Goal: Information Seeking & Learning: Learn about a topic

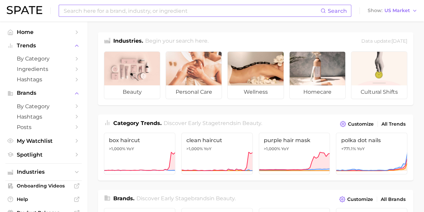
click at [181, 14] on input at bounding box center [192, 10] width 258 height 11
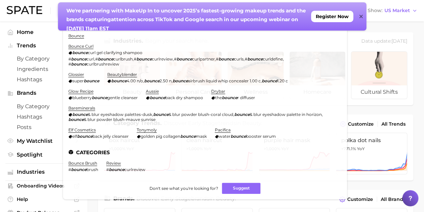
type input "bounce"
click at [358, 17] on div "We're partnering with MakeUp In to un cover 2025’s fastest-growing makeup trend…" at bounding box center [208, 16] width 300 height 28
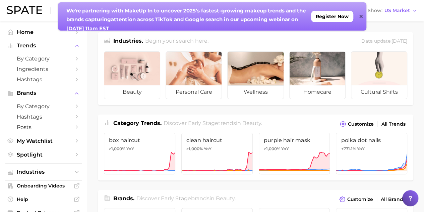
click at [362, 15] on icon at bounding box center [361, 16] width 3 height 3
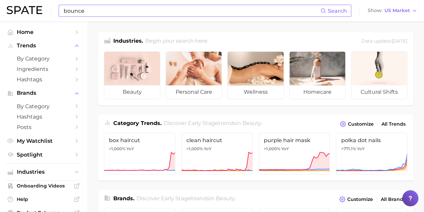
click at [222, 9] on input "bounce" at bounding box center [192, 10] width 258 height 11
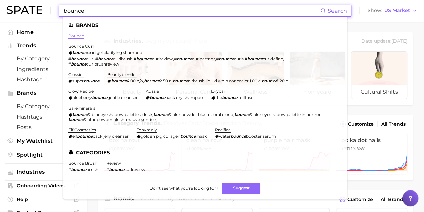
click at [80, 36] on link "bounce" at bounding box center [76, 35] width 16 height 5
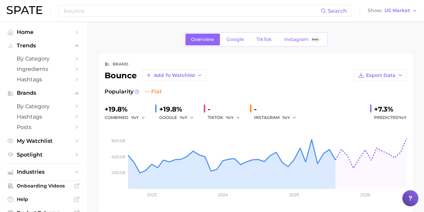
click at [117, 61] on div "brand" at bounding box center [121, 64] width 16 height 8
click at [50, 59] on span "by Category" at bounding box center [44, 58] width 54 height 6
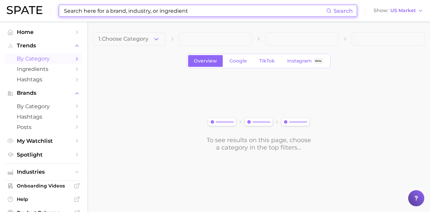
click at [96, 10] on input at bounding box center [194, 10] width 263 height 11
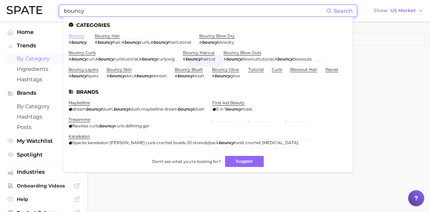
type input "bouncy"
click at [81, 35] on link "bouncy" at bounding box center [76, 35] width 16 height 5
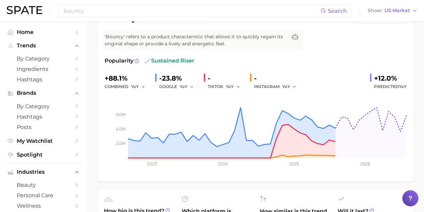
scroll to position [34, 0]
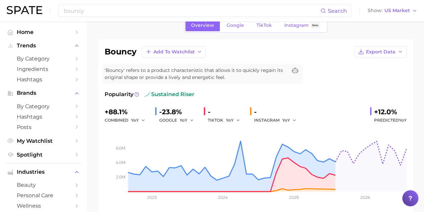
click at [387, 78] on div "bouncy Add to Watchlist Export Data 'Bouncy' refers to a product characteristic…" at bounding box center [256, 127] width 302 height 162
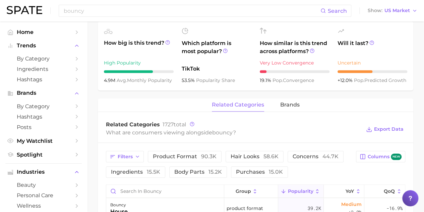
scroll to position [268, 0]
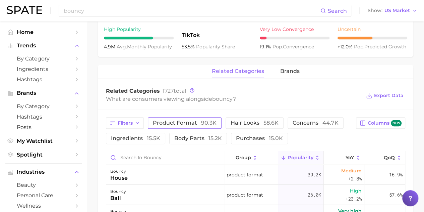
click at [206, 121] on span "90.3k" at bounding box center [208, 122] width 15 height 6
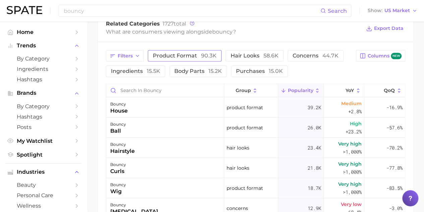
click at [192, 57] on span "product format 90.3k" at bounding box center [185, 55] width 64 height 5
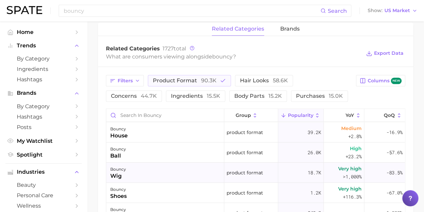
scroll to position [268, 0]
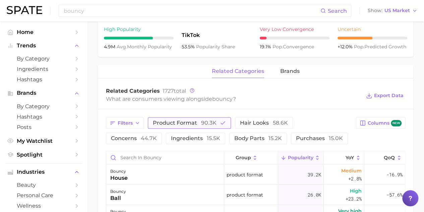
click at [190, 122] on span "product format 90.3k" at bounding box center [185, 122] width 64 height 5
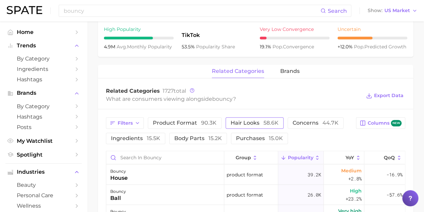
click at [244, 117] on button "hair looks 58.6k" at bounding box center [255, 122] width 58 height 11
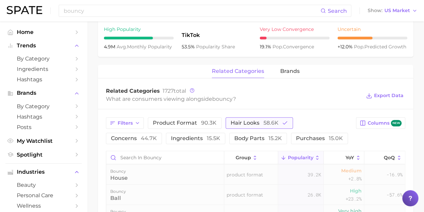
click at [246, 122] on span "hair looks 58.6k" at bounding box center [255, 122] width 48 height 5
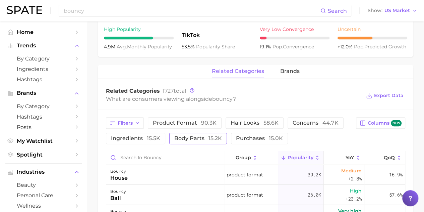
click at [206, 136] on span "body parts 15.2k" at bounding box center [198, 138] width 48 height 5
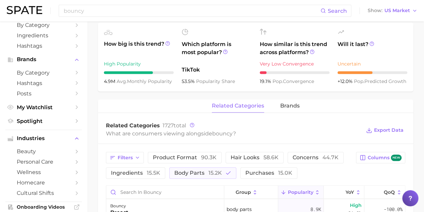
scroll to position [201, 0]
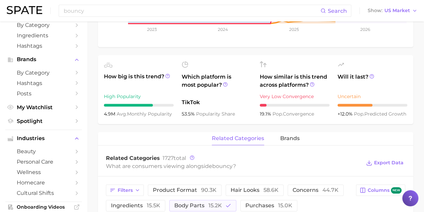
click at [128, 17] on div "bouncy Search Show US Market" at bounding box center [212, 10] width 411 height 21
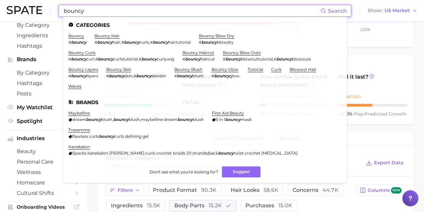
click at [128, 14] on input "bouncy" at bounding box center [192, 10] width 258 height 11
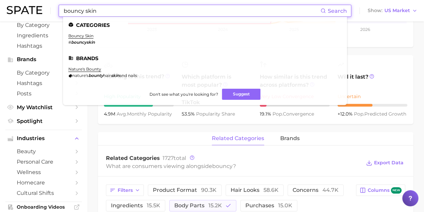
type input "bouncy skin"
click at [89, 40] on em "bouncyskin" at bounding box center [83, 42] width 24 height 5
click at [88, 36] on link "bouncy skin" at bounding box center [80, 35] width 25 height 5
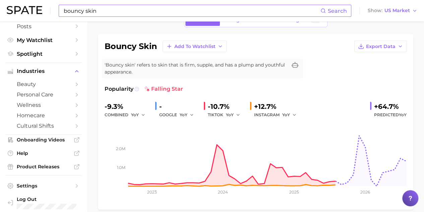
scroll to position [34, 0]
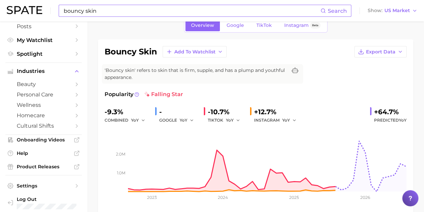
click at [359, 72] on div "bouncy skin Add to Watchlist Export Data 'Bouncy skin' refers to skin that is f…" at bounding box center [256, 127] width 302 height 162
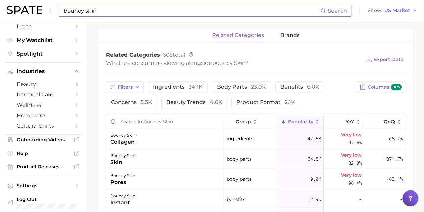
scroll to position [302, 0]
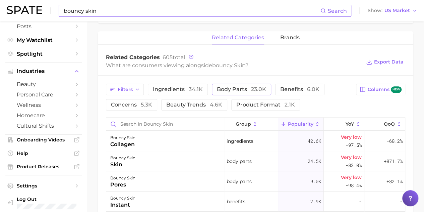
click at [238, 88] on span "body parts 23.0k" at bounding box center [241, 89] width 49 height 5
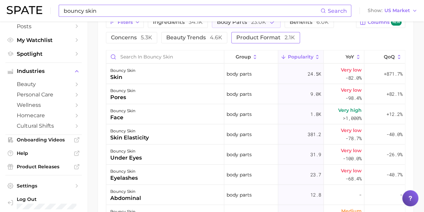
scroll to position [336, 0]
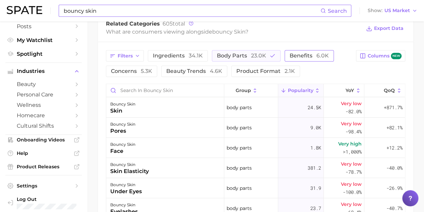
click at [317, 54] on span "6.0k" at bounding box center [323, 55] width 12 height 6
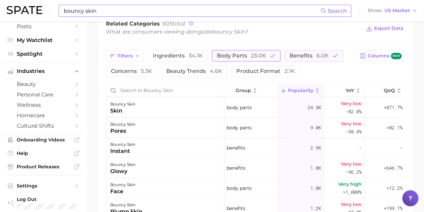
click at [237, 55] on span "body parts 23.0k" at bounding box center [241, 55] width 49 height 5
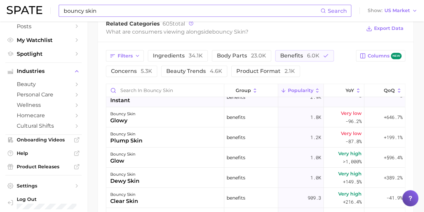
scroll to position [0, 0]
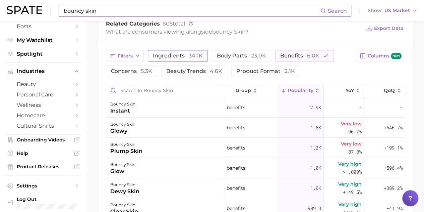
click at [190, 57] on span "34.1k" at bounding box center [196, 55] width 14 height 6
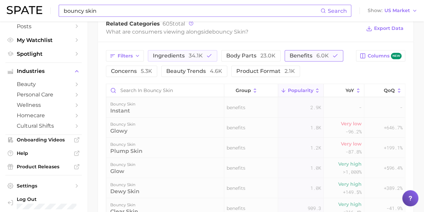
click at [299, 58] on span "benefits 6.0k" at bounding box center [309, 55] width 39 height 5
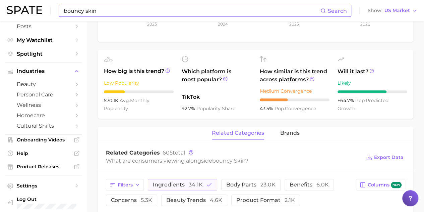
scroll to position [302, 0]
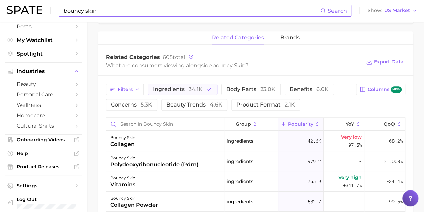
click at [156, 91] on span "ingredients 34.1k" at bounding box center [178, 89] width 50 height 5
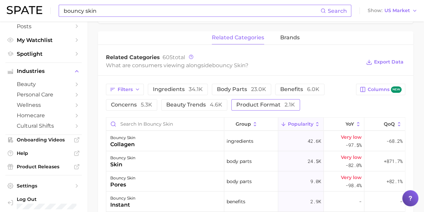
click at [285, 105] on span "2.1k" at bounding box center [290, 104] width 10 height 6
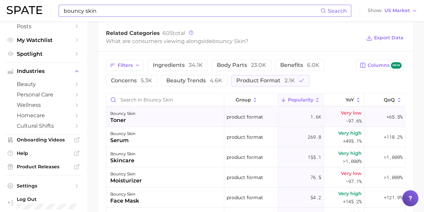
scroll to position [369, 0]
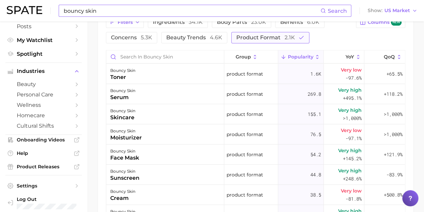
click at [274, 36] on span "product format 2.1k" at bounding box center [266, 37] width 59 height 5
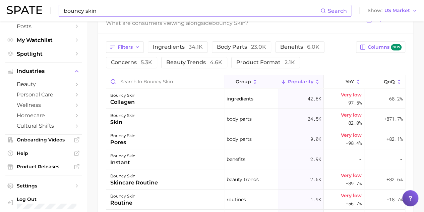
scroll to position [336, 0]
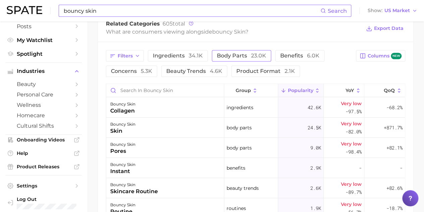
click at [259, 53] on span "23.0k" at bounding box center [258, 55] width 15 height 6
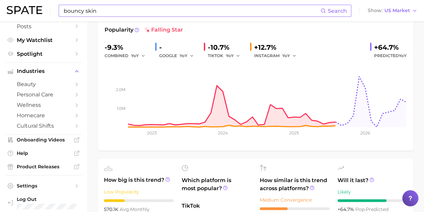
scroll to position [0, 0]
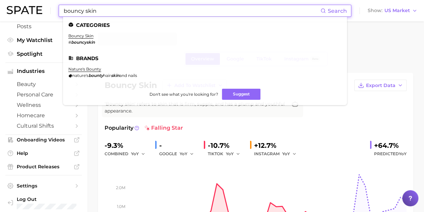
click at [126, 12] on input "bouncy skin" at bounding box center [192, 10] width 258 height 11
click at [129, 10] on input "bouncy skin" at bounding box center [192, 10] width 258 height 11
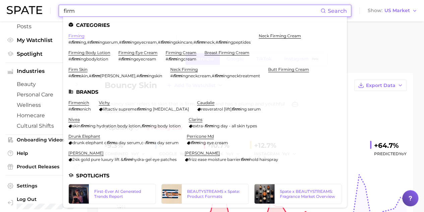
type input "firm"
click at [83, 35] on link "firming" at bounding box center [76, 35] width 16 height 5
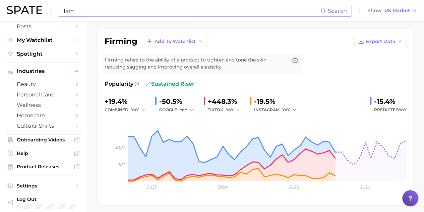
scroll to position [34, 0]
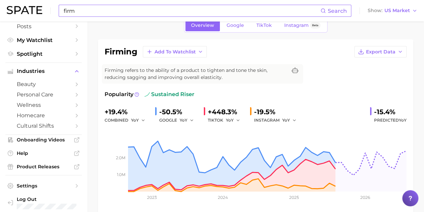
click at [345, 88] on div "firming Add to Watchlist Export Data Firming refers to the ability of a product…" at bounding box center [256, 127] width 302 height 162
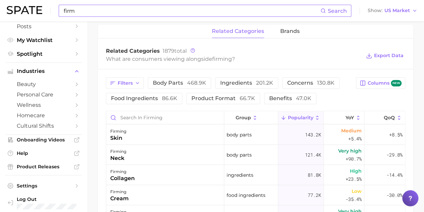
scroll to position [302, 0]
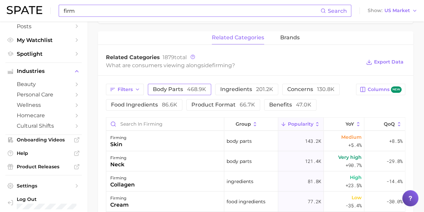
click at [192, 92] on span "468.9k" at bounding box center [196, 89] width 19 height 6
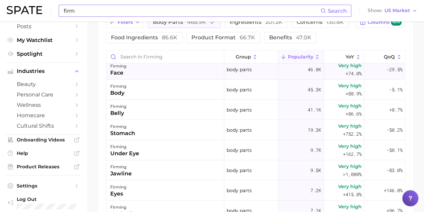
scroll to position [0, 0]
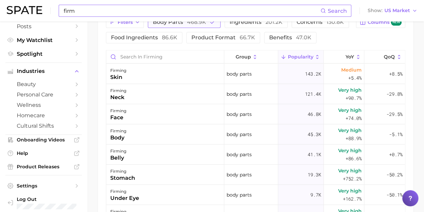
click at [190, 22] on span "468.9k" at bounding box center [196, 22] width 19 height 6
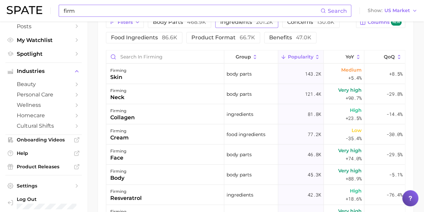
click at [242, 24] on span "ingredients 201.2k" at bounding box center [246, 21] width 53 height 5
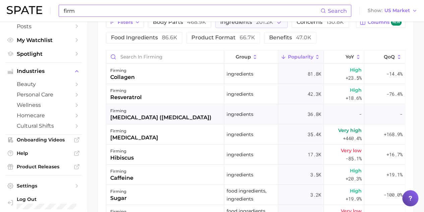
click at [386, 110] on div "-" at bounding box center [385, 114] width 41 height 20
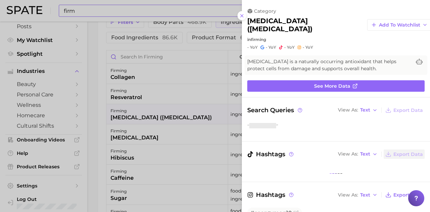
click at [146, 7] on div at bounding box center [215, 106] width 430 height 212
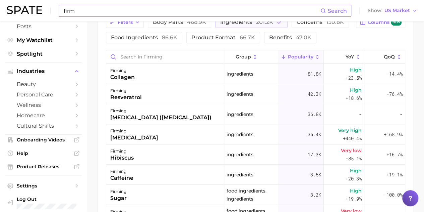
click at [110, 9] on input "firm" at bounding box center [192, 10] width 258 height 11
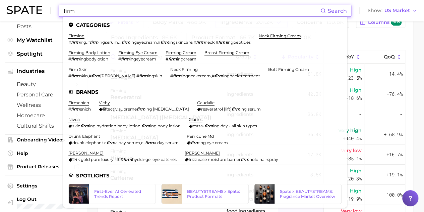
click at [110, 9] on input "firm" at bounding box center [192, 10] width 258 height 11
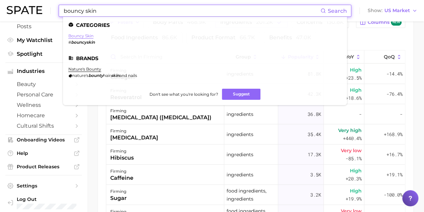
type input "bouncy skin"
click at [87, 37] on link "bouncy skin" at bounding box center [80, 35] width 25 height 5
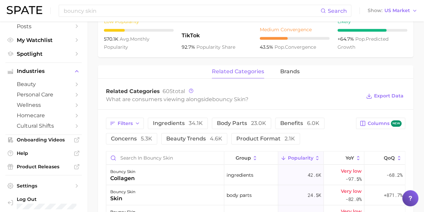
scroll to position [268, 0]
click at [179, 118] on button "ingredients 34.1k" at bounding box center [178, 122] width 60 height 11
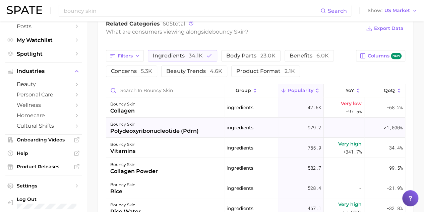
click at [175, 123] on div "bouncy skin" at bounding box center [154, 124] width 89 height 8
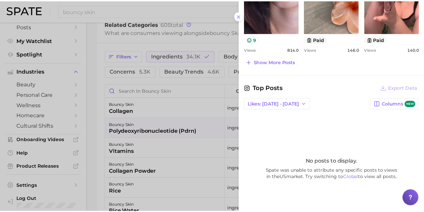
scroll to position [369, 0]
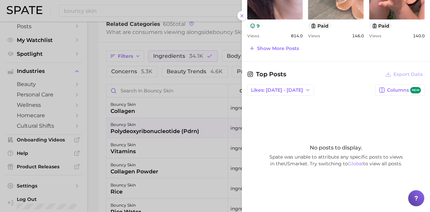
click at [200, 128] on div at bounding box center [215, 106] width 430 height 212
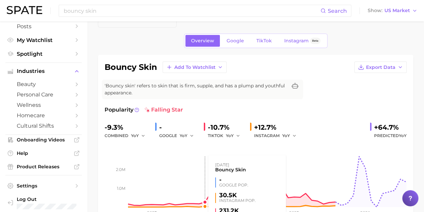
scroll to position [0, 0]
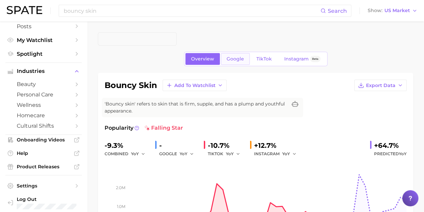
click at [238, 56] on span "Google" at bounding box center [235, 59] width 17 height 6
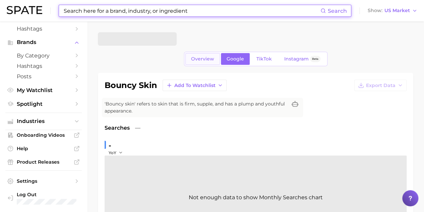
click at [208, 61] on span "Overview" at bounding box center [202, 59] width 23 height 6
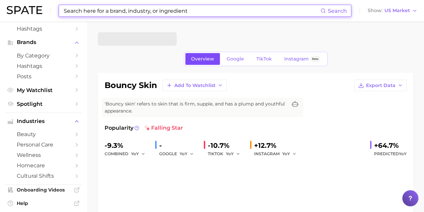
scroll to position [101, 0]
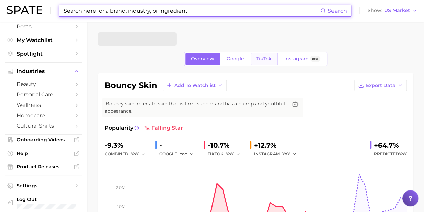
click at [268, 60] on span "TikTok" at bounding box center [264, 59] width 15 height 6
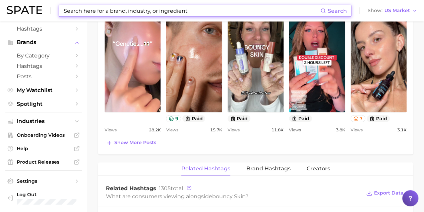
scroll to position [336, 0]
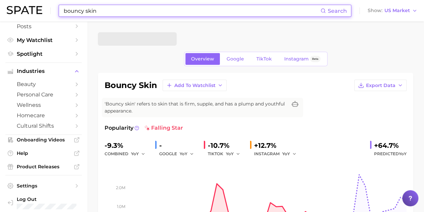
type input "firm"
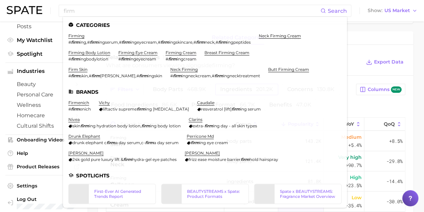
click at [225, 89] on div "firm Search Categories firming # firm ing , # firm ingserum , # firm ingeyecrea…" at bounding box center [212, 44] width 424 height 651
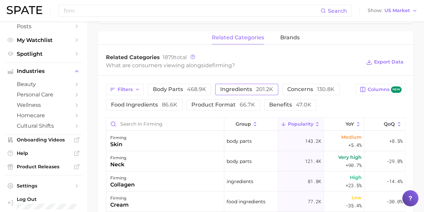
click at [233, 91] on span "ingredients 201.2k" at bounding box center [246, 89] width 53 height 5
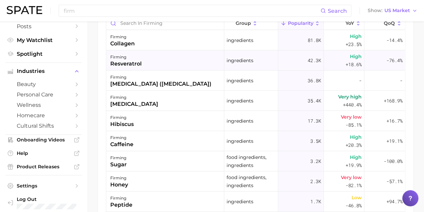
click at [145, 54] on div "firming resveratrol" at bounding box center [165, 60] width 118 height 20
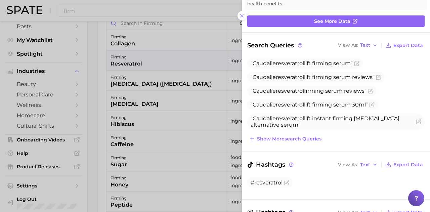
drag, startPoint x: 146, startPoint y: 94, endPoint x: 150, endPoint y: 88, distance: 6.9
click at [146, 94] on div at bounding box center [215, 106] width 430 height 212
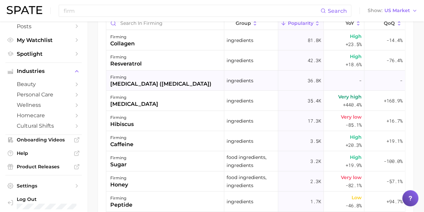
click at [166, 82] on div "[MEDICAL_DATA] ([MEDICAL_DATA])" at bounding box center [160, 84] width 101 height 8
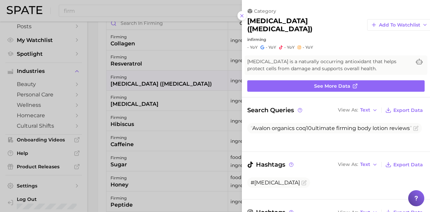
click at [212, 105] on div at bounding box center [215, 106] width 430 height 212
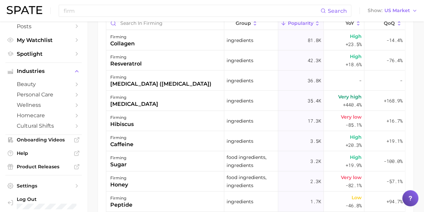
click at [185, 102] on div "firming [MEDICAL_DATA]" at bounding box center [165, 101] width 118 height 20
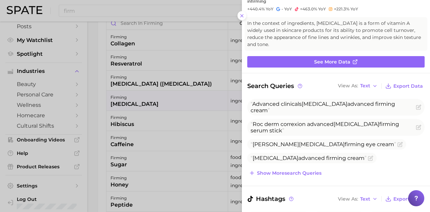
click at [166, 125] on div at bounding box center [215, 106] width 430 height 212
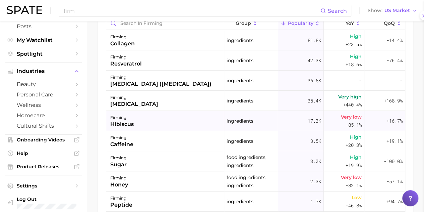
click at [168, 124] on div "firming hibiscus" at bounding box center [165, 121] width 118 height 20
